Goal: Task Accomplishment & Management: Use online tool/utility

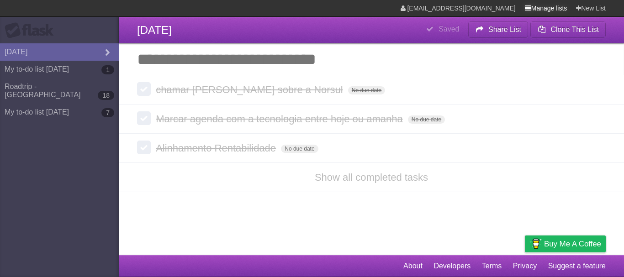
click at [554, 7] on link "Manage lists" at bounding box center [546, 8] width 42 height 16
click at [594, 9] on link "New List" at bounding box center [591, 8] width 30 height 16
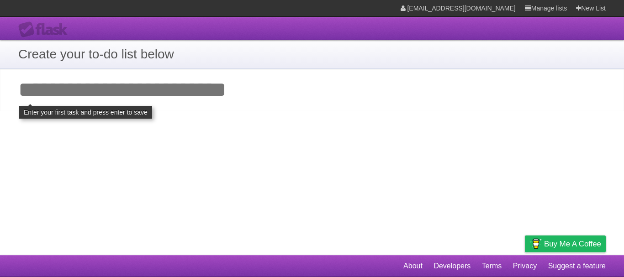
click at [152, 86] on input "Add your first task" at bounding box center [312, 90] width 624 height 42
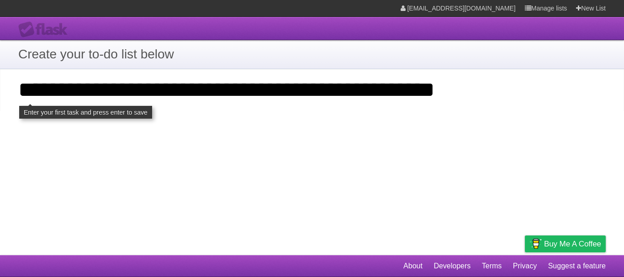
type input "**********"
click input "**********" at bounding box center [0, 0] width 0 height 0
click at [129, 56] on h1 "Create your to-do list below" at bounding box center [312, 54] width 588 height 19
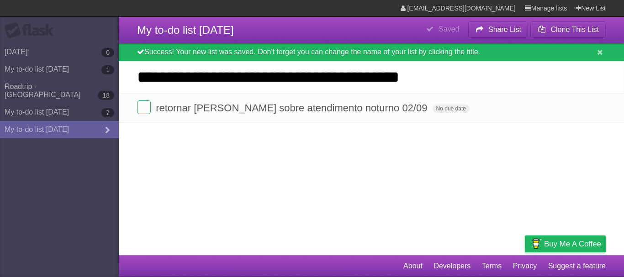
type input "**********"
click input "*********" at bounding box center [0, 0] width 0 height 0
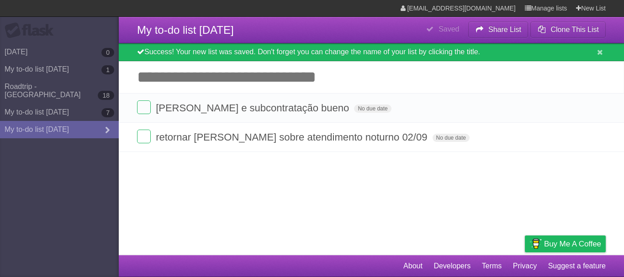
click at [225, 80] on input "Add another task" at bounding box center [371, 77] width 505 height 32
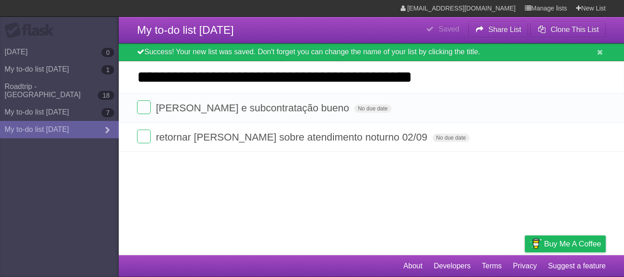
type input "**********"
click input "*********" at bounding box center [0, 0] width 0 height 0
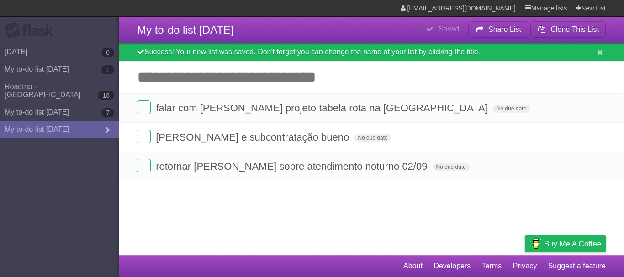
click at [329, 83] on input "Add another task" at bounding box center [371, 77] width 505 height 32
type input "*"
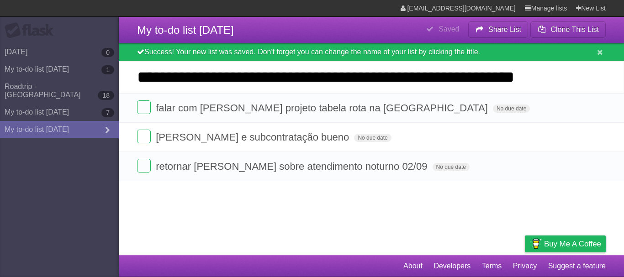
type input "**********"
click input "*********" at bounding box center [0, 0] width 0 height 0
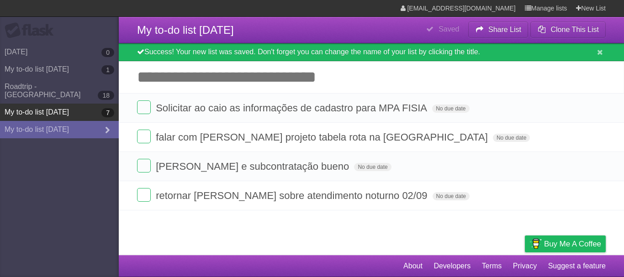
click at [60, 104] on link "My to-do list [DATE] 7" at bounding box center [59, 112] width 119 height 17
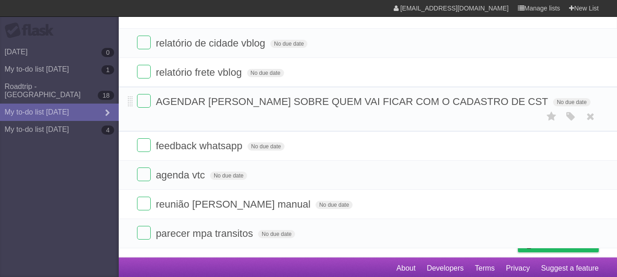
scroll to position [50, 0]
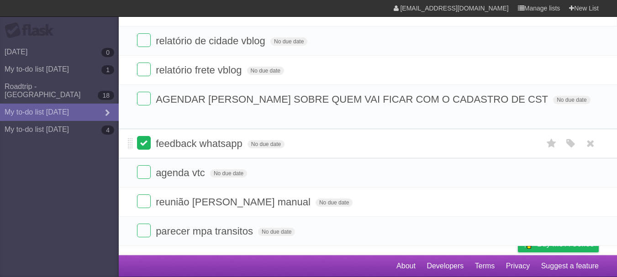
click at [146, 142] on label at bounding box center [144, 143] width 14 height 14
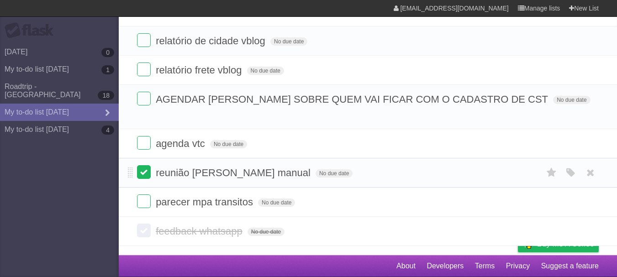
click at [142, 175] on label at bounding box center [144, 172] width 14 height 14
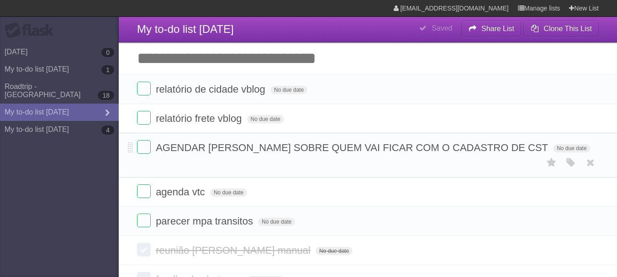
scroll to position [0, 0]
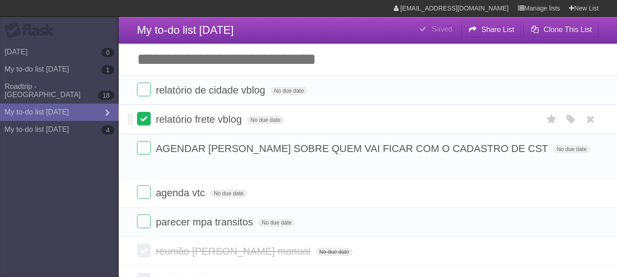
click at [145, 115] on label at bounding box center [144, 119] width 14 height 14
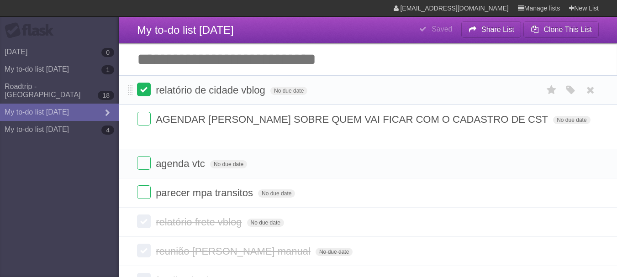
click at [147, 92] on label at bounding box center [144, 90] width 14 height 14
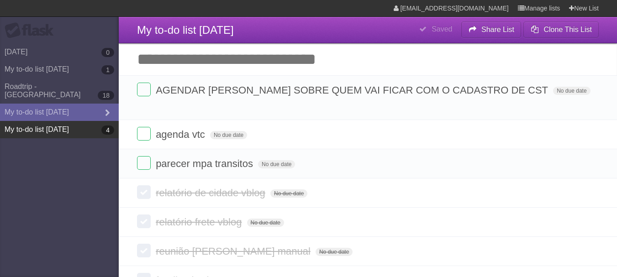
click at [62, 122] on link "My to-do list [DATE] 4" at bounding box center [59, 129] width 119 height 17
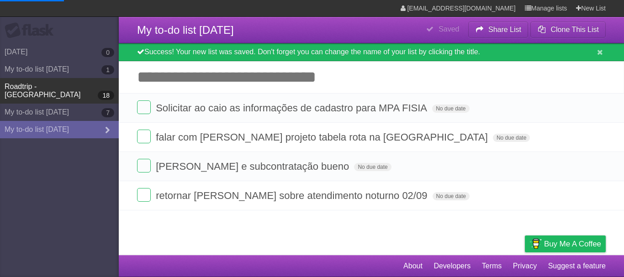
click at [54, 83] on link "Roadtrip - [GEOGRAPHIC_DATA] 18" at bounding box center [59, 91] width 119 height 26
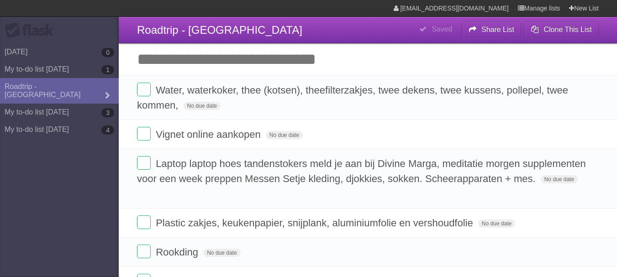
drag, startPoint x: 69, startPoint y: 83, endPoint x: 61, endPoint y: 145, distance: 62.6
click at [36, 189] on aside "Flask [DATE] 0 My to-do list [DATE] 1 Roadtrip - [GEOGRAPHIC_DATA] My to-do lis…" at bounding box center [59, 138] width 119 height 277
click at [108, 91] on icon at bounding box center [108, 96] width 14 height 10
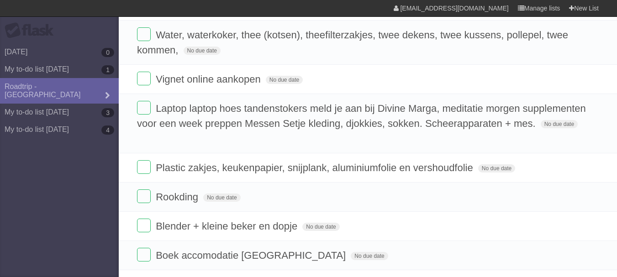
scroll to position [46, 0]
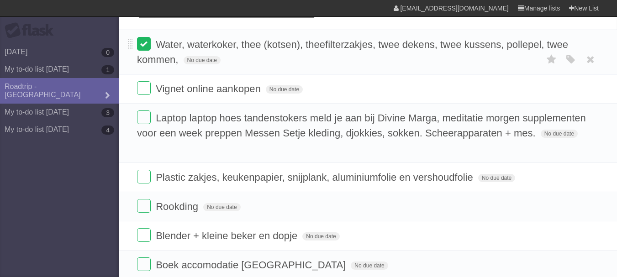
click at [143, 45] on label at bounding box center [144, 44] width 14 height 14
click at [146, 92] on label at bounding box center [144, 88] width 14 height 14
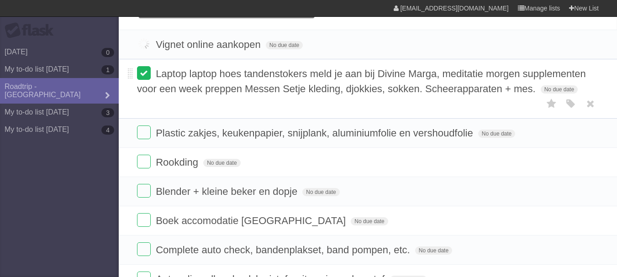
click at [146, 118] on li "Laptop laptop hoes tandenstokers meld je aan bij Divine Marga, meditatie morgen…" at bounding box center [368, 89] width 499 height 60
click at [140, 167] on label at bounding box center [144, 162] width 14 height 14
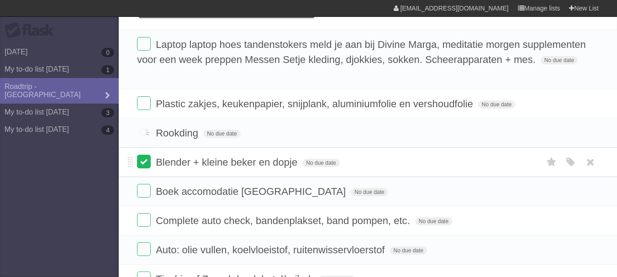
click at [143, 167] on label at bounding box center [144, 162] width 14 height 14
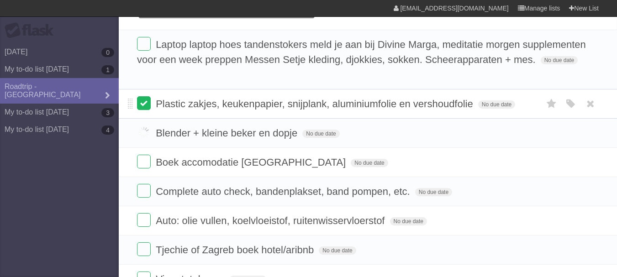
click at [143, 106] on label at bounding box center [144, 103] width 14 height 14
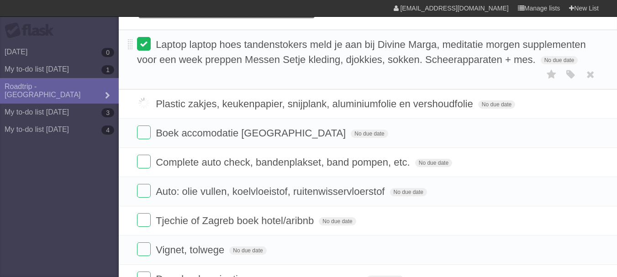
click at [147, 39] on label at bounding box center [144, 44] width 14 height 14
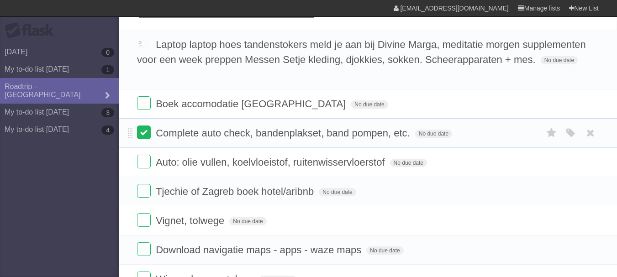
click at [144, 131] on label at bounding box center [144, 133] width 14 height 14
click at [146, 102] on label at bounding box center [144, 103] width 14 height 14
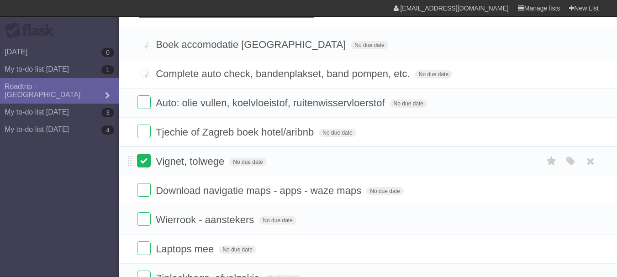
click at [144, 157] on label at bounding box center [144, 161] width 14 height 14
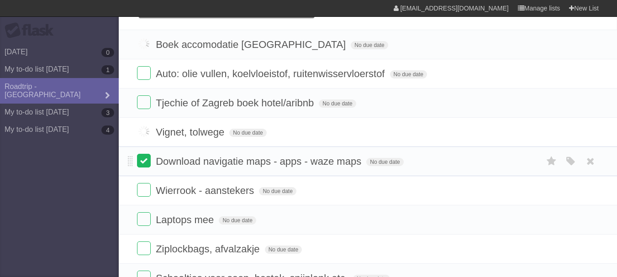
click at [141, 166] on label at bounding box center [144, 161] width 14 height 14
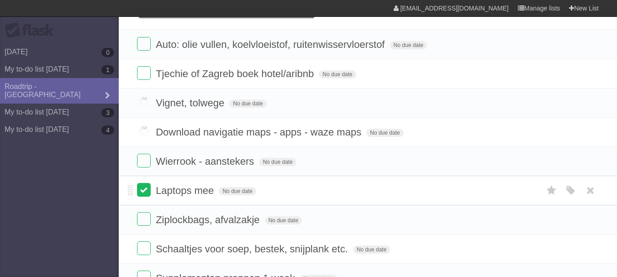
click at [143, 186] on label at bounding box center [144, 190] width 14 height 14
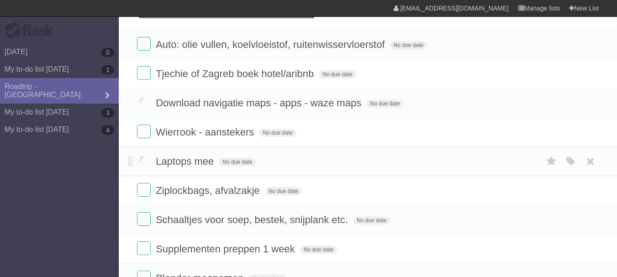
click at [143, 186] on label at bounding box center [144, 190] width 14 height 14
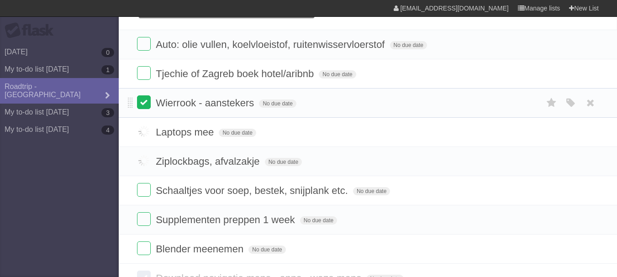
click at [139, 102] on label at bounding box center [144, 103] width 14 height 14
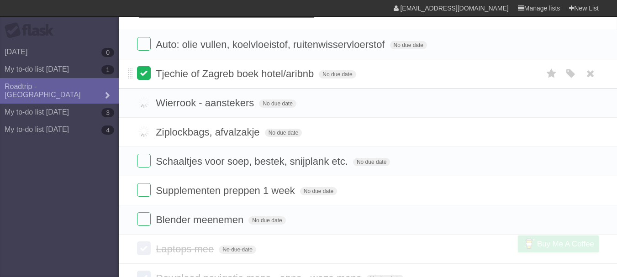
click at [144, 76] on label at bounding box center [144, 73] width 14 height 14
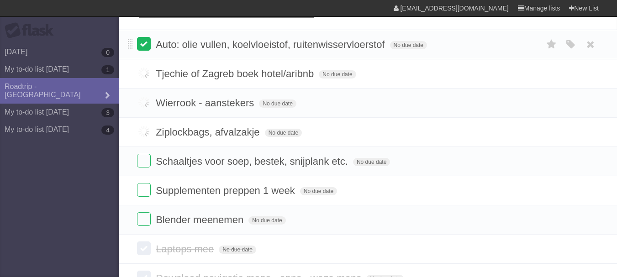
click at [148, 43] on label at bounding box center [144, 44] width 14 height 14
click at [146, 162] on label at bounding box center [144, 161] width 14 height 14
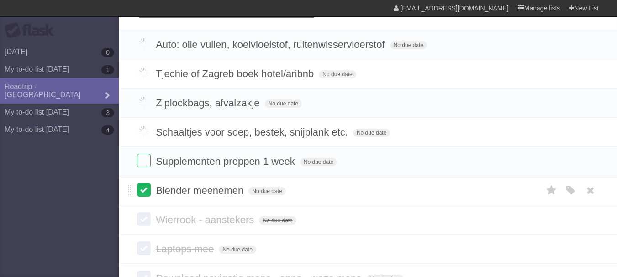
click at [145, 186] on label at bounding box center [144, 190] width 14 height 14
click at [141, 164] on label at bounding box center [144, 161] width 14 height 14
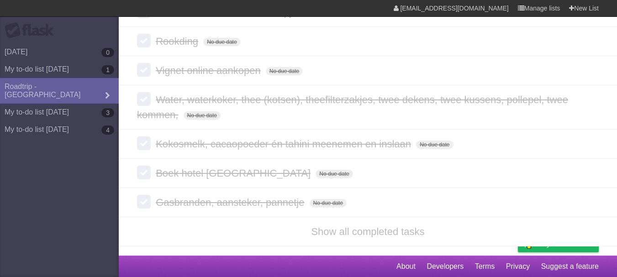
scroll to position [504, 0]
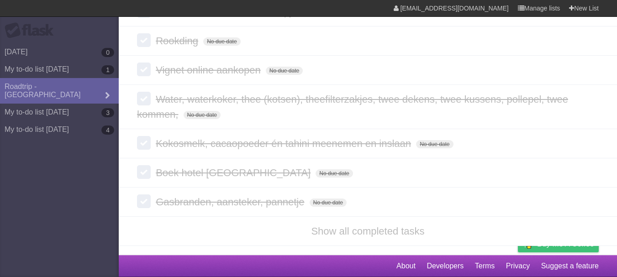
click at [557, 249] on span "Buy me a coffee" at bounding box center [565, 244] width 57 height 16
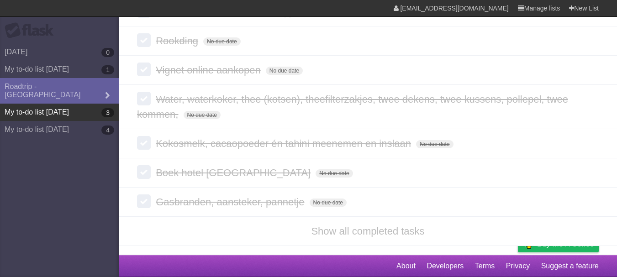
click at [76, 105] on link "My to-do list [DATE] 3" at bounding box center [59, 112] width 119 height 17
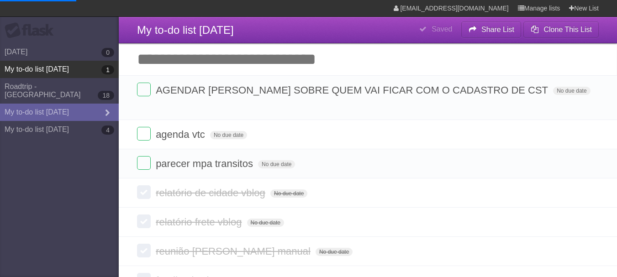
click at [72, 74] on link "My to-do list [DATE] 1" at bounding box center [59, 69] width 119 height 17
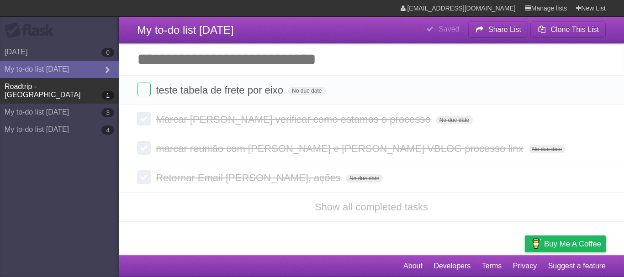
click at [66, 83] on link "Roadtrip - [GEOGRAPHIC_DATA] 1" at bounding box center [59, 91] width 119 height 26
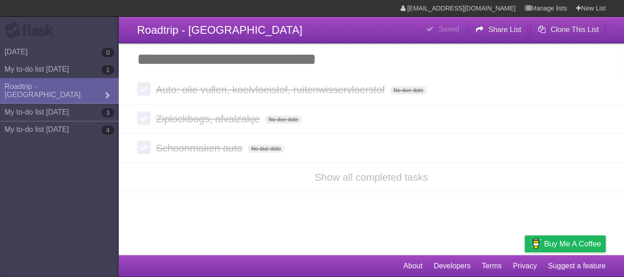
click at [92, 104] on link "My to-do list [DATE] 3" at bounding box center [59, 112] width 119 height 17
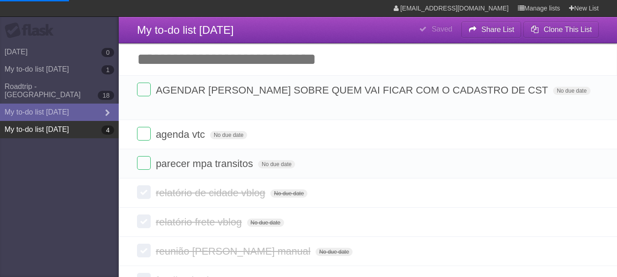
click at [63, 121] on link "My to-do list [DATE] 4" at bounding box center [59, 129] width 119 height 17
